Goal: Information Seeking & Learning: Learn about a topic

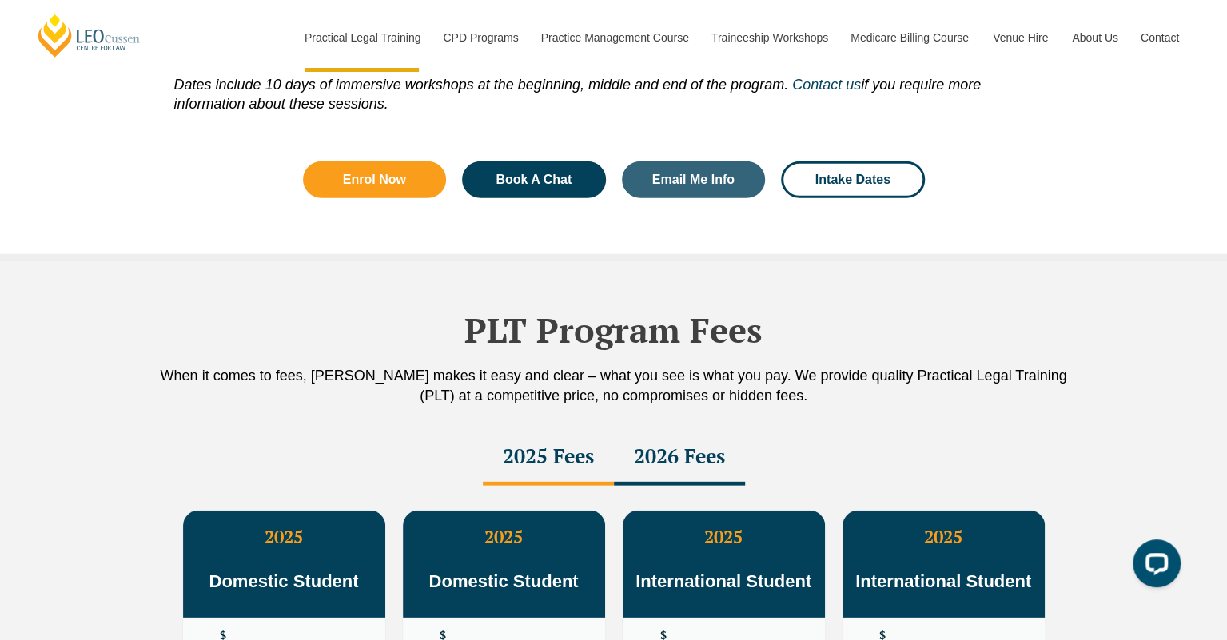
scroll to position [2611, 0]
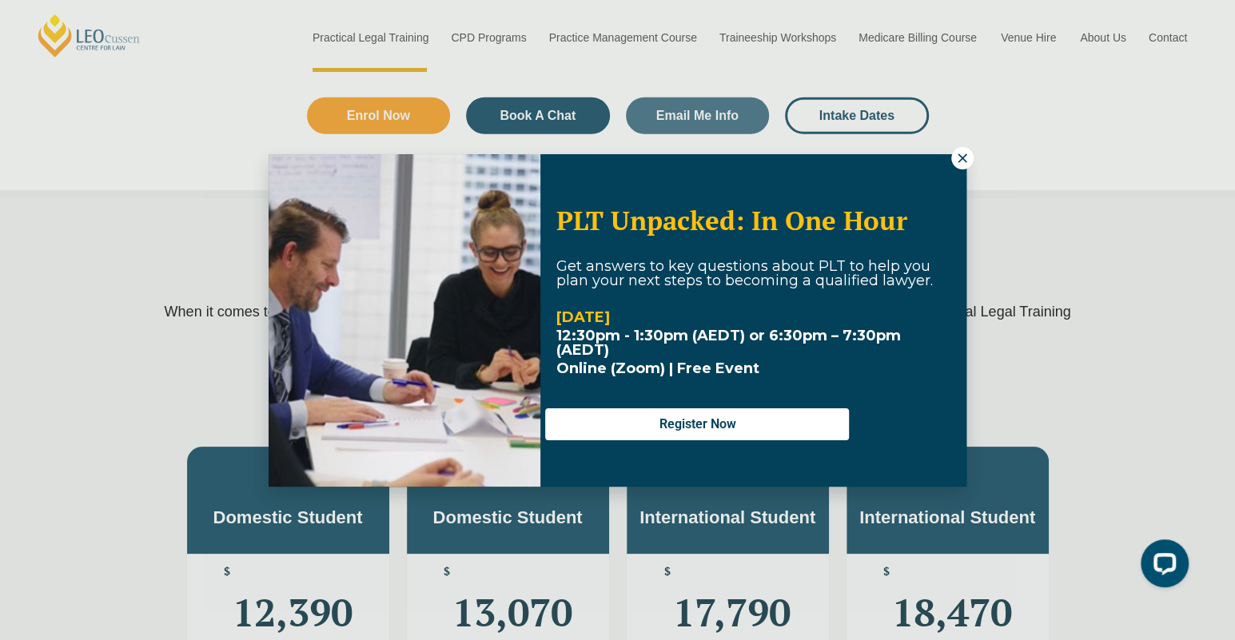
click at [968, 161] on icon at bounding box center [962, 158] width 14 height 14
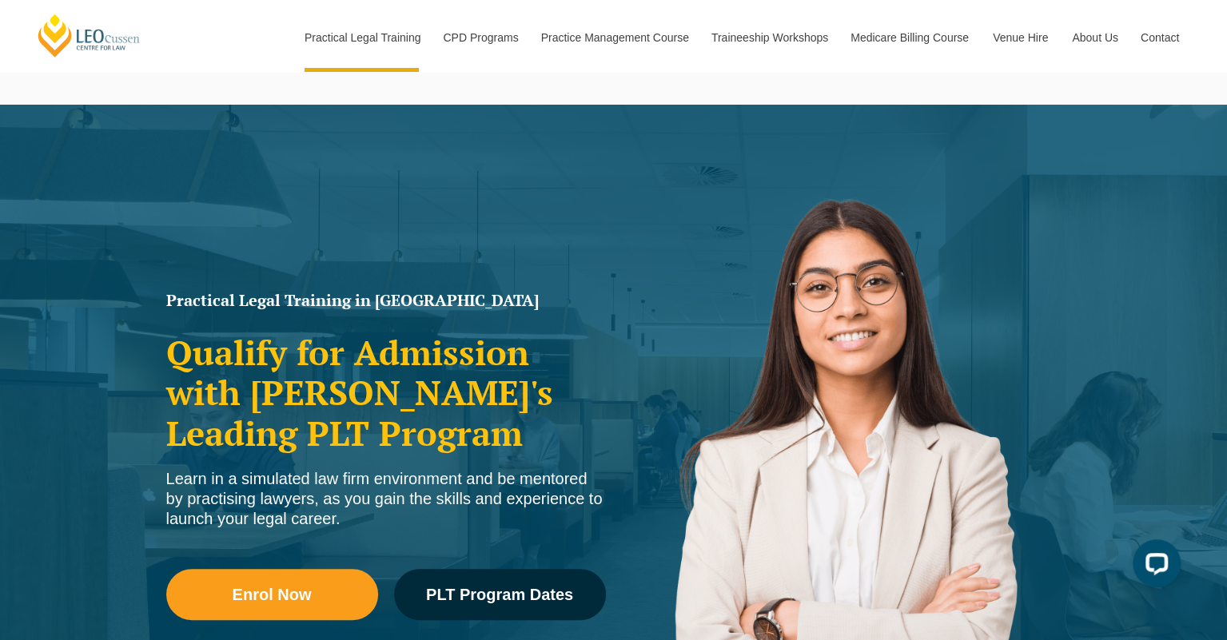
scroll to position [0, 0]
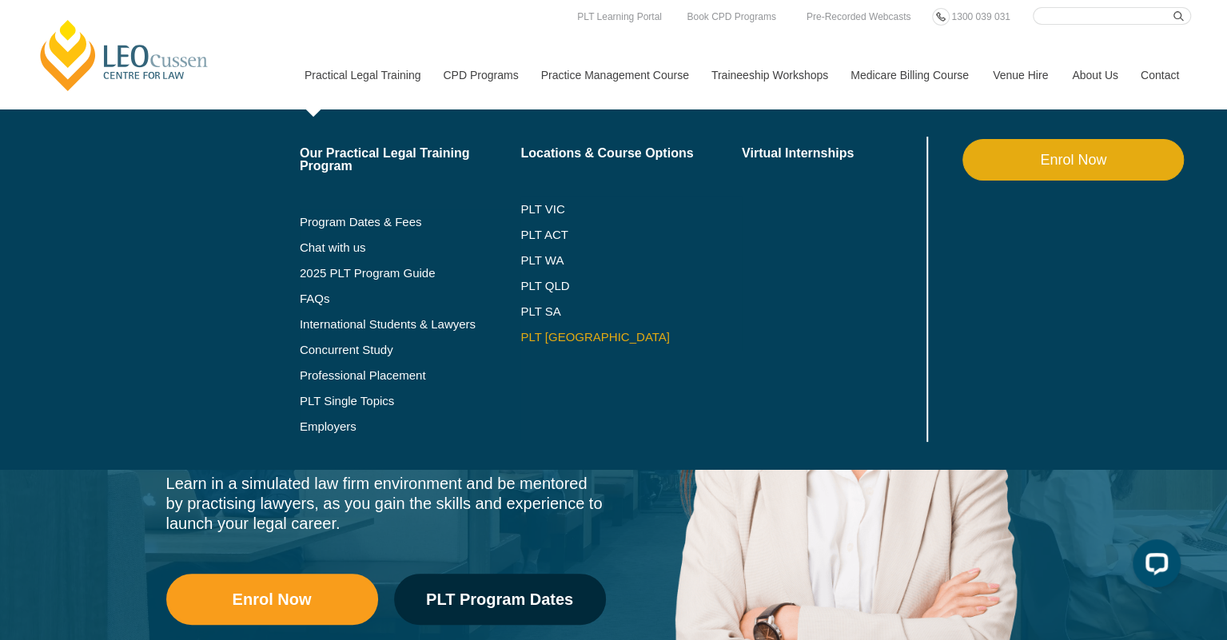
click at [524, 331] on link "PLT [GEOGRAPHIC_DATA]" at bounding box center [630, 337] width 221 height 13
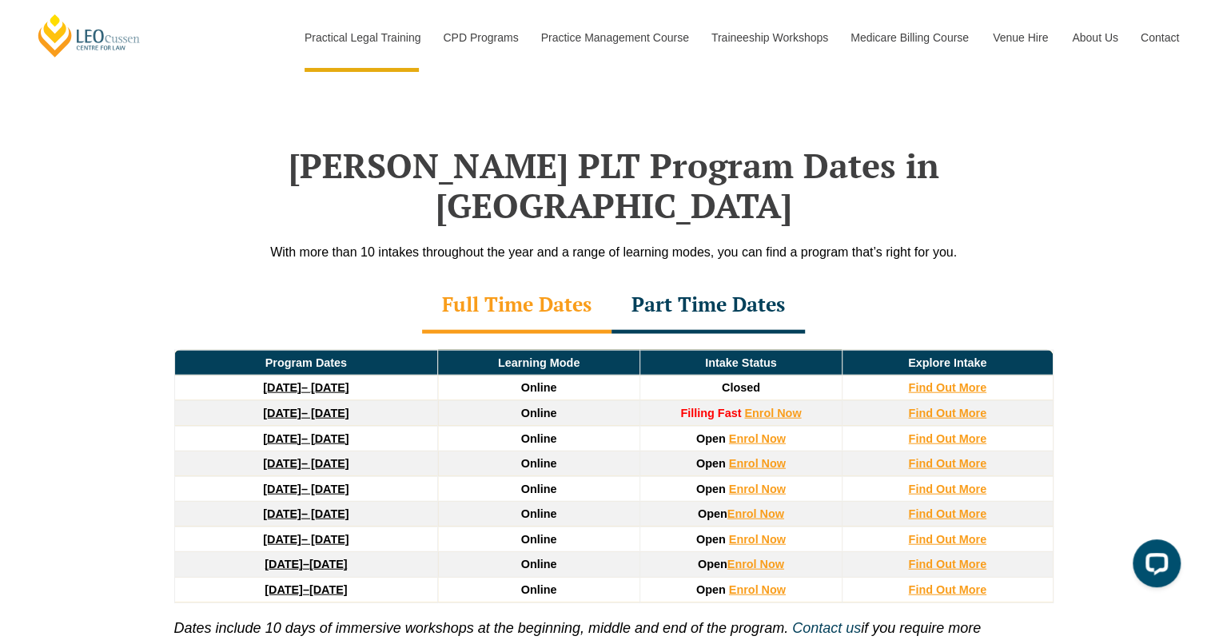
scroll to position [2025, 0]
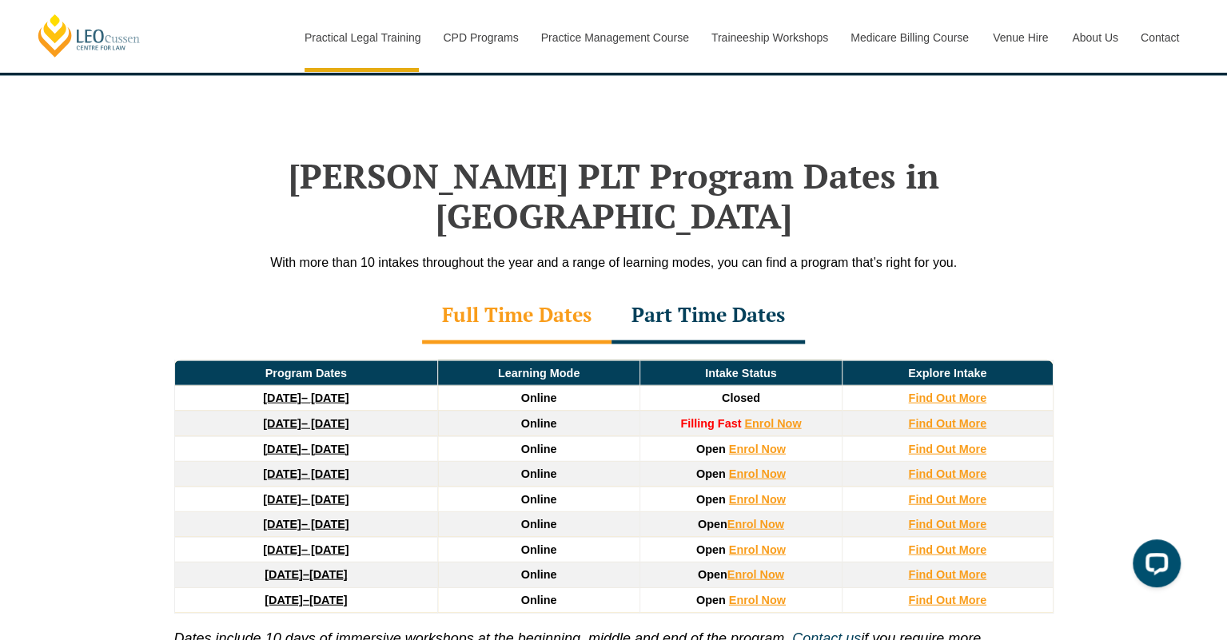
click at [296, 443] on strong "[DATE]" at bounding box center [282, 449] width 38 height 13
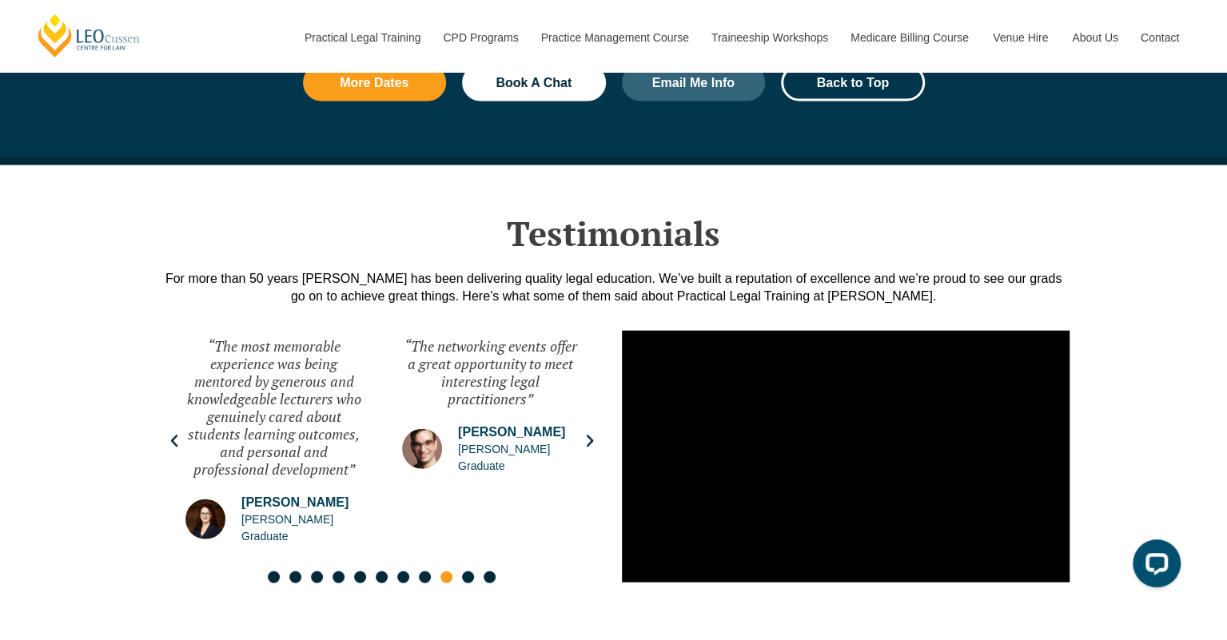
scroll to position [2079, 0]
